Goal: Transaction & Acquisition: Purchase product/service

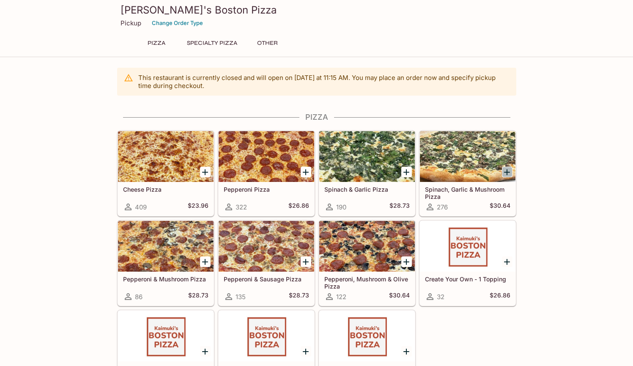
click at [508, 171] on icon "Add Spinach, Garlic & Mushroom Pizza" at bounding box center [507, 172] width 10 height 10
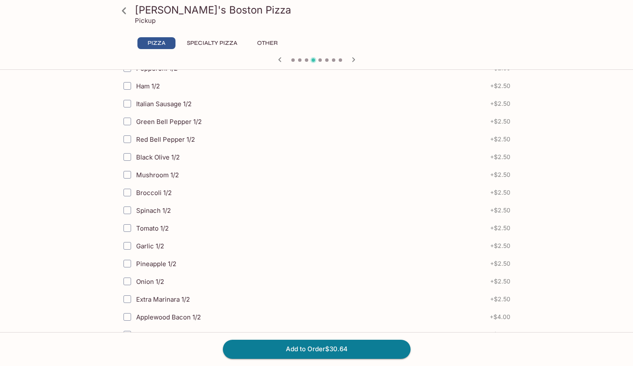
scroll to position [324, 0]
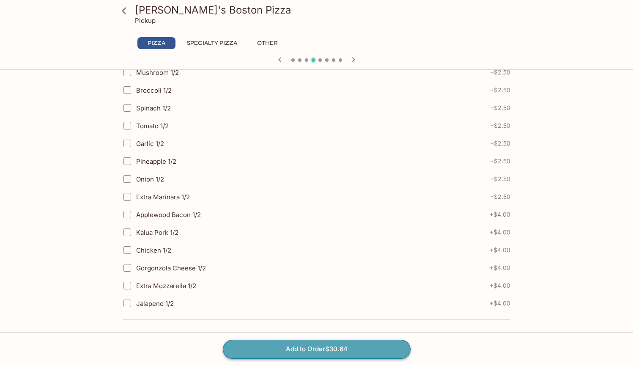
click at [340, 347] on button "Add to Order $30.64" at bounding box center [317, 348] width 188 height 19
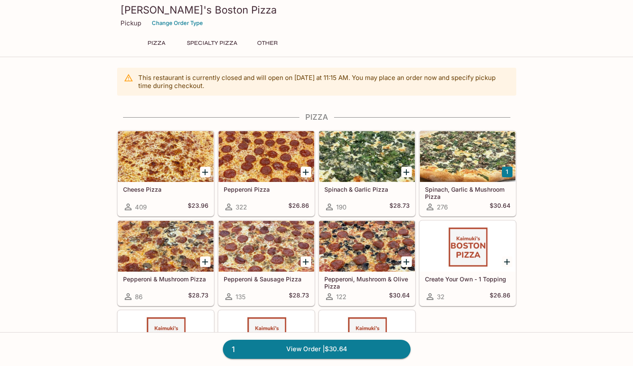
click at [407, 263] on icon "Add Pepperoni, Mushroom & Olive Pizza" at bounding box center [406, 262] width 10 height 10
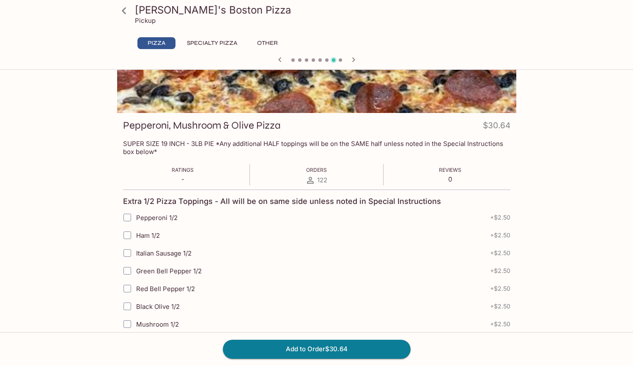
scroll to position [250, 0]
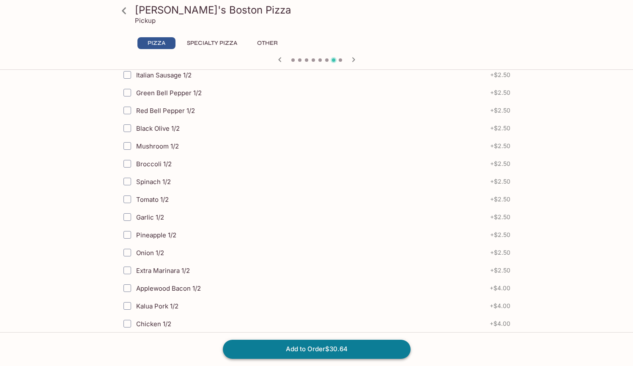
click at [347, 347] on button "Add to Order $30.64" at bounding box center [317, 348] width 188 height 19
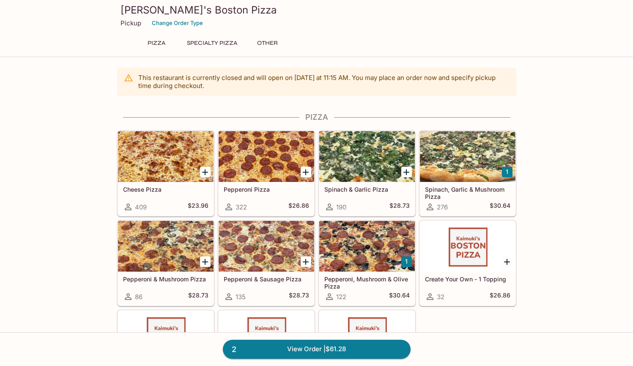
click at [130, 23] on p "Pickup" at bounding box center [130, 23] width 21 height 8
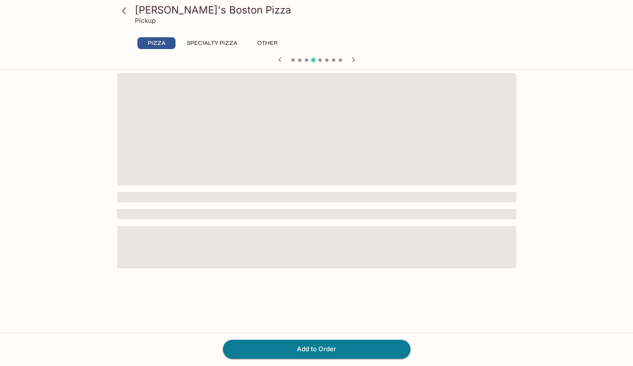
scroll to position [73, 0]
